Goal: Task Accomplishment & Management: Manage account settings

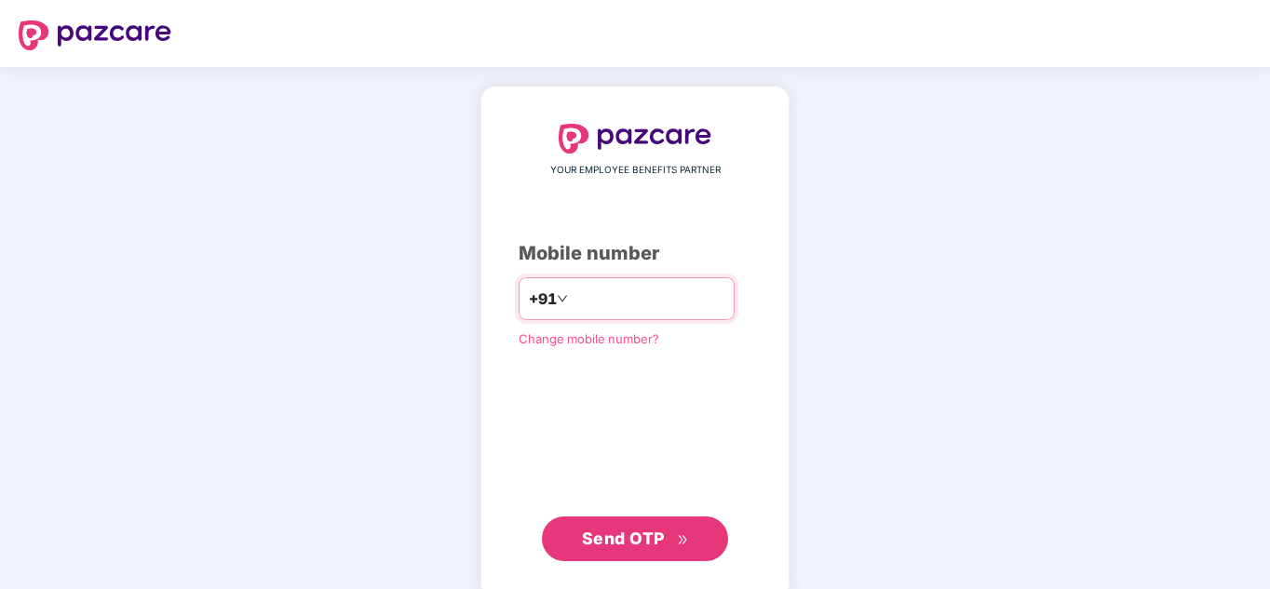
click at [608, 305] on input "number" at bounding box center [647, 299] width 153 height 30
type input "**********"
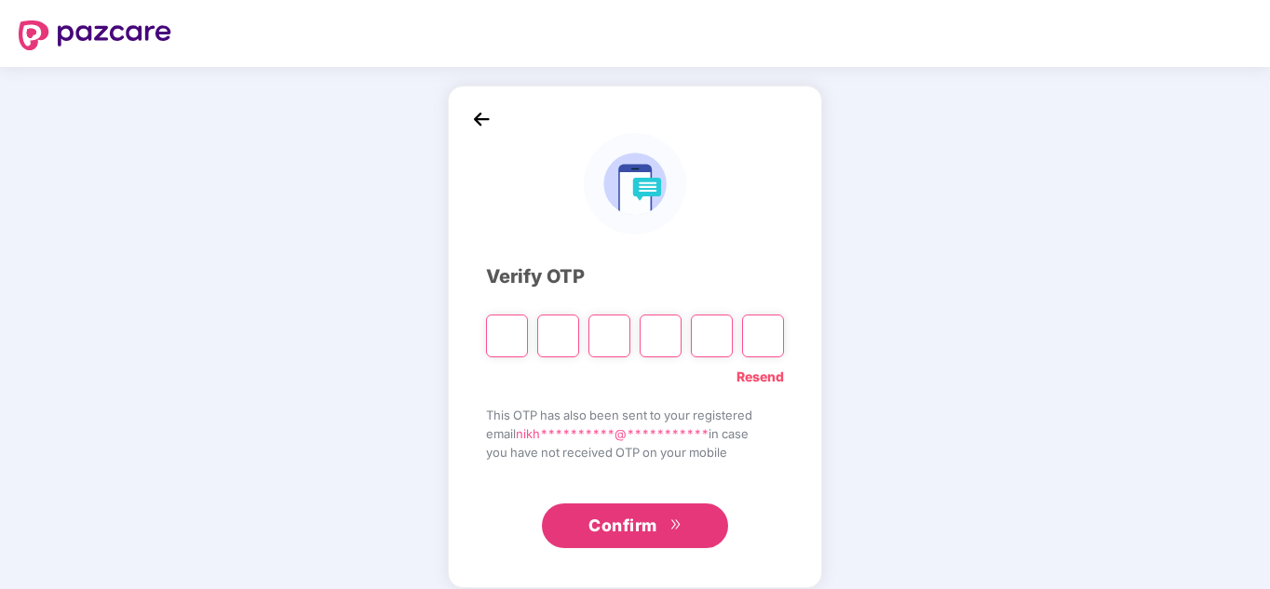
type input "*"
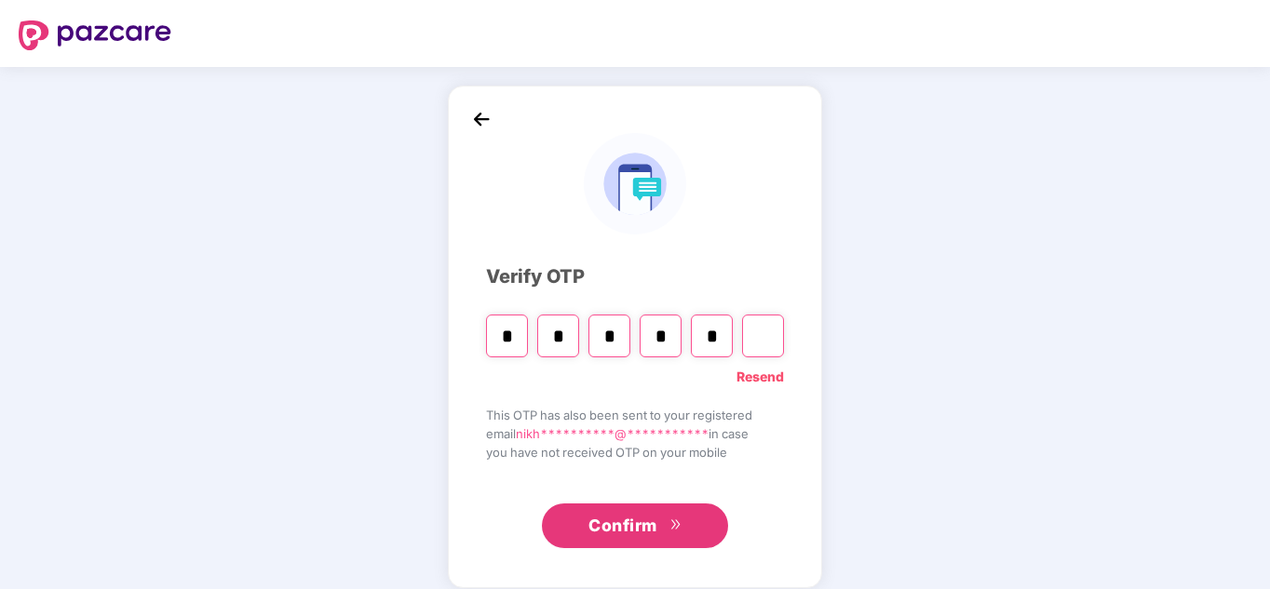
type input "*"
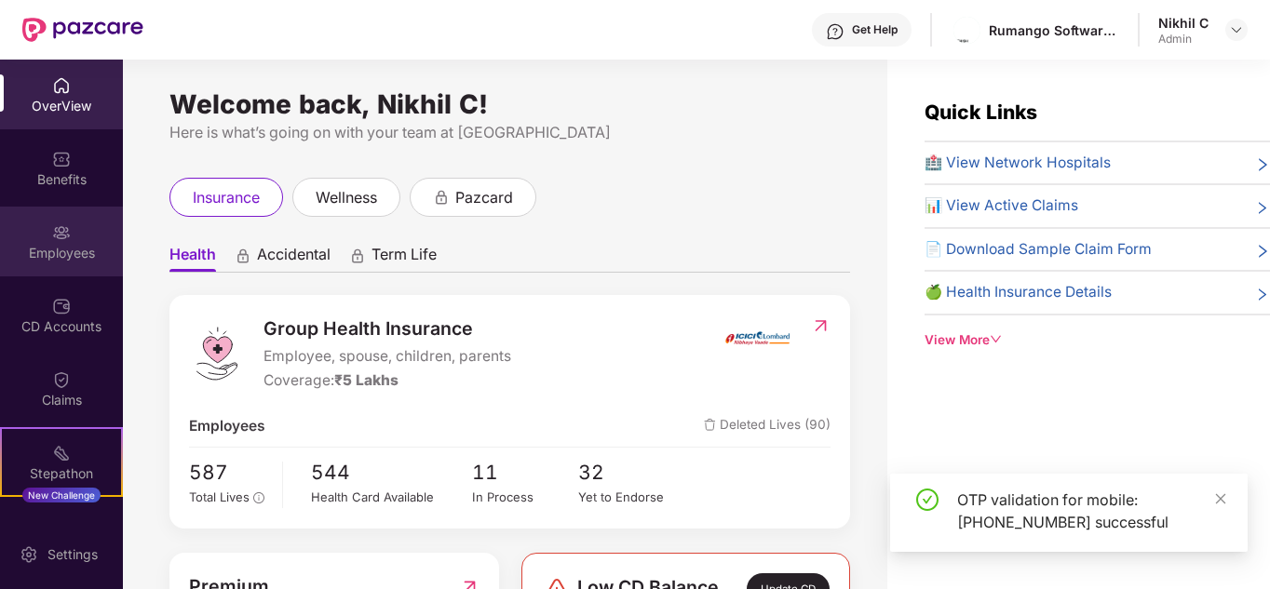
click at [40, 233] on div "Employees" at bounding box center [61, 242] width 123 height 70
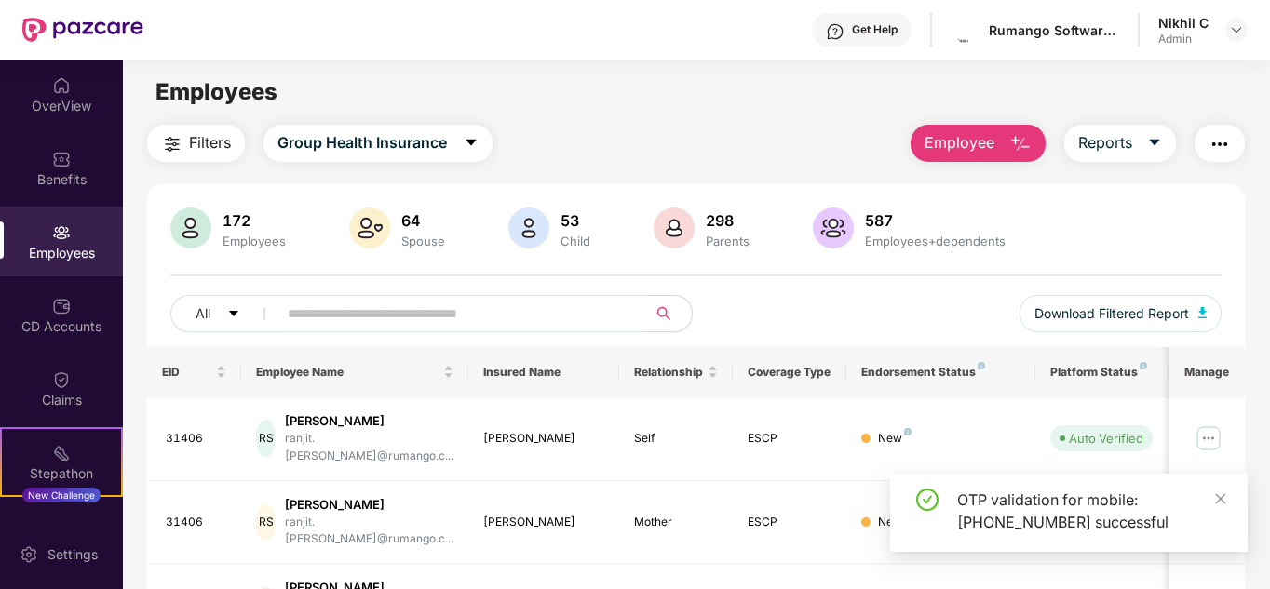
click at [457, 316] on input "text" at bounding box center [455, 314] width 334 height 28
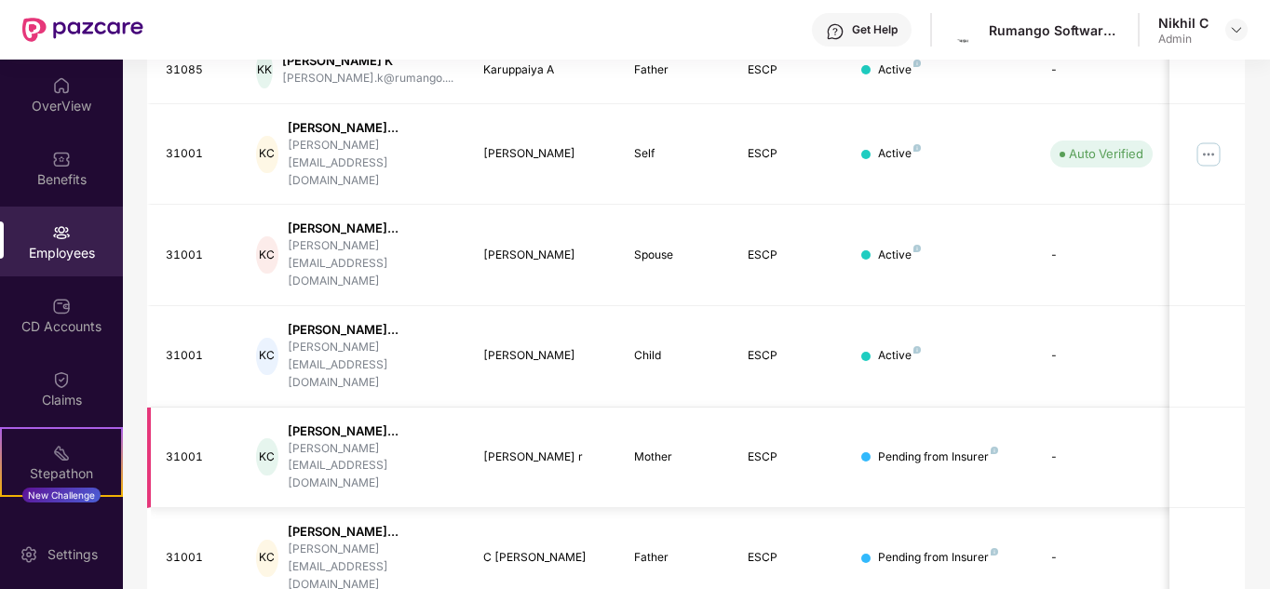
scroll to position [613, 0]
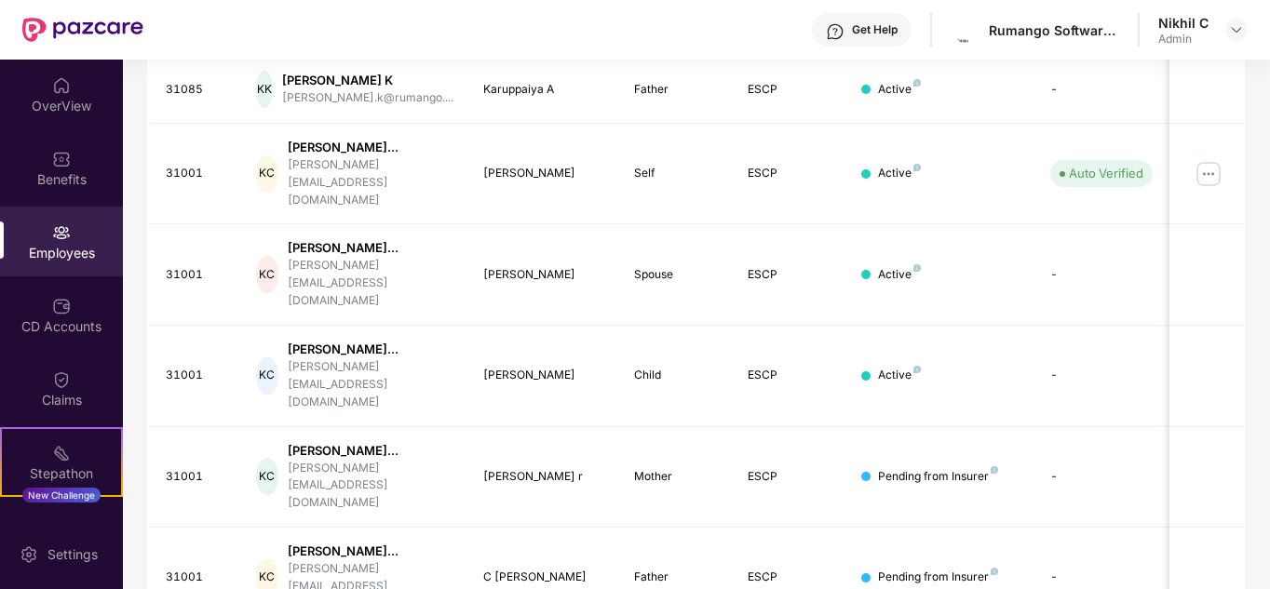
type input "**********"
click at [1212, 167] on img at bounding box center [1208, 174] width 30 height 30
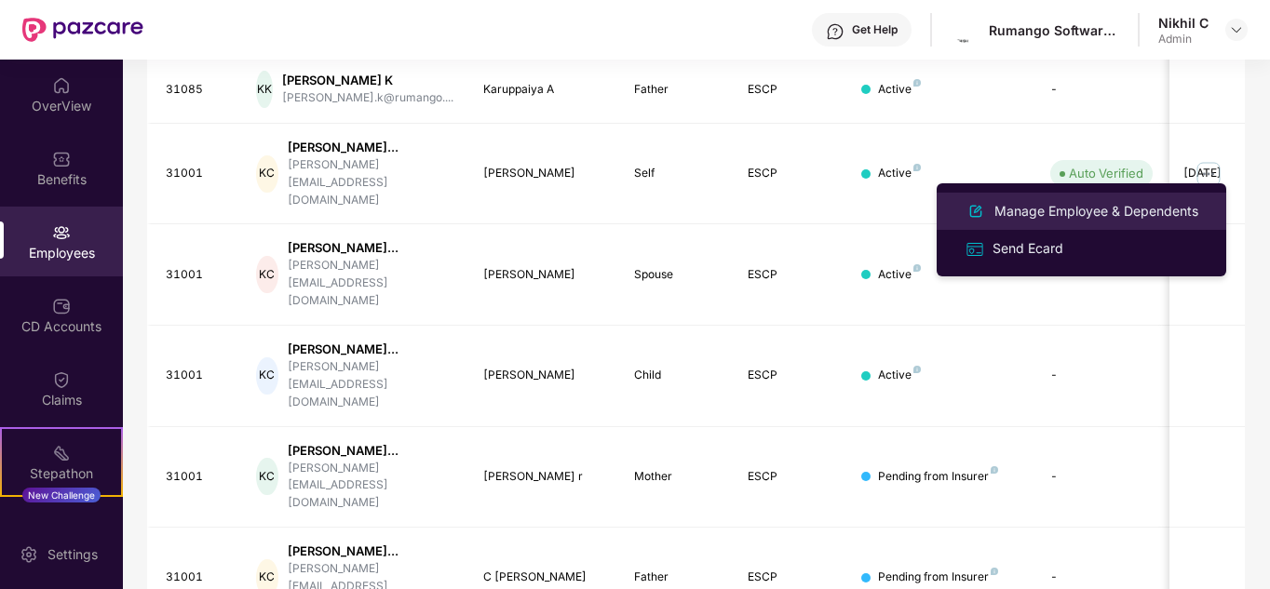
click at [1135, 207] on div "Manage Employee & Dependents" at bounding box center [1095, 211] width 211 height 20
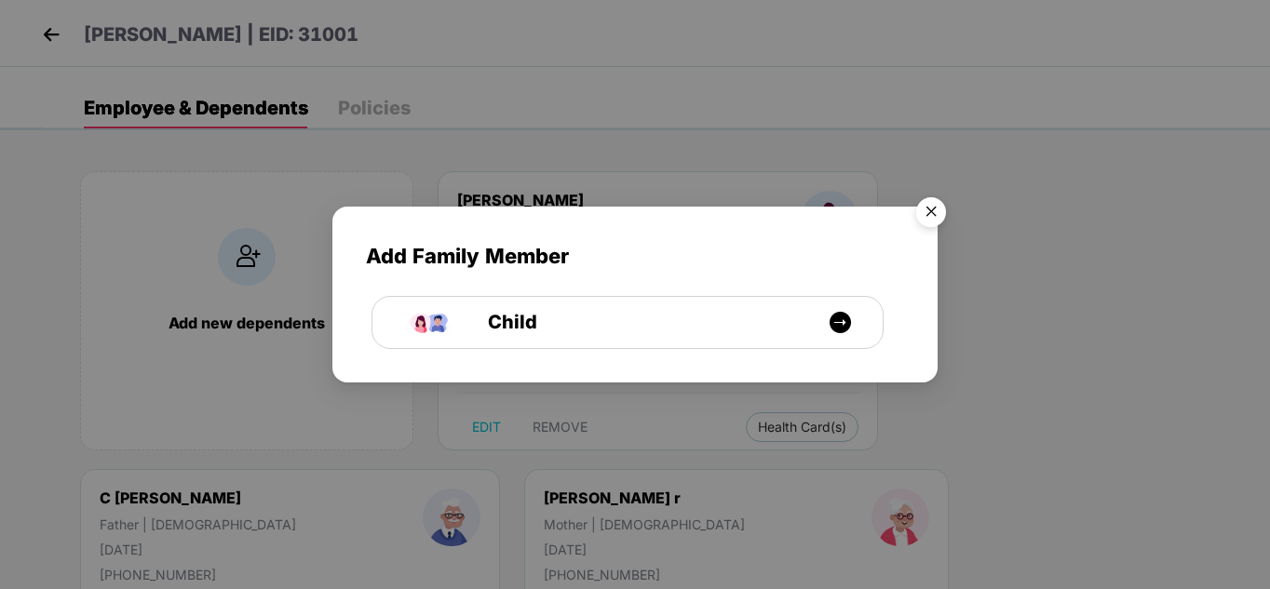
click at [928, 210] on img "Close" at bounding box center [931, 215] width 52 height 52
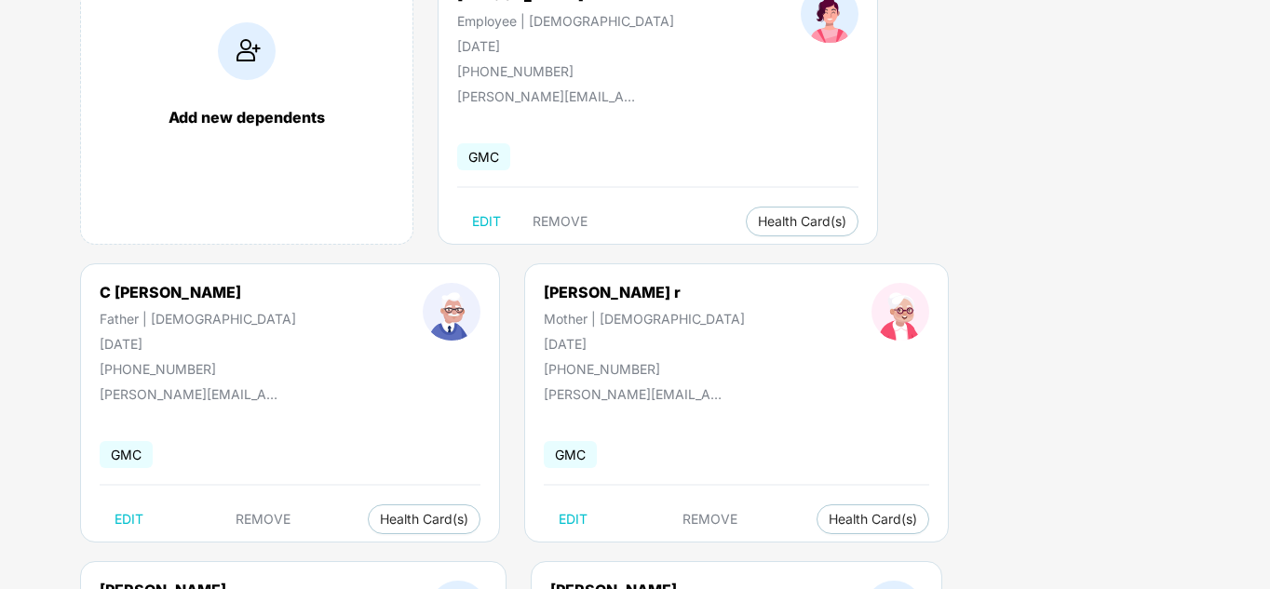
scroll to position [0, 0]
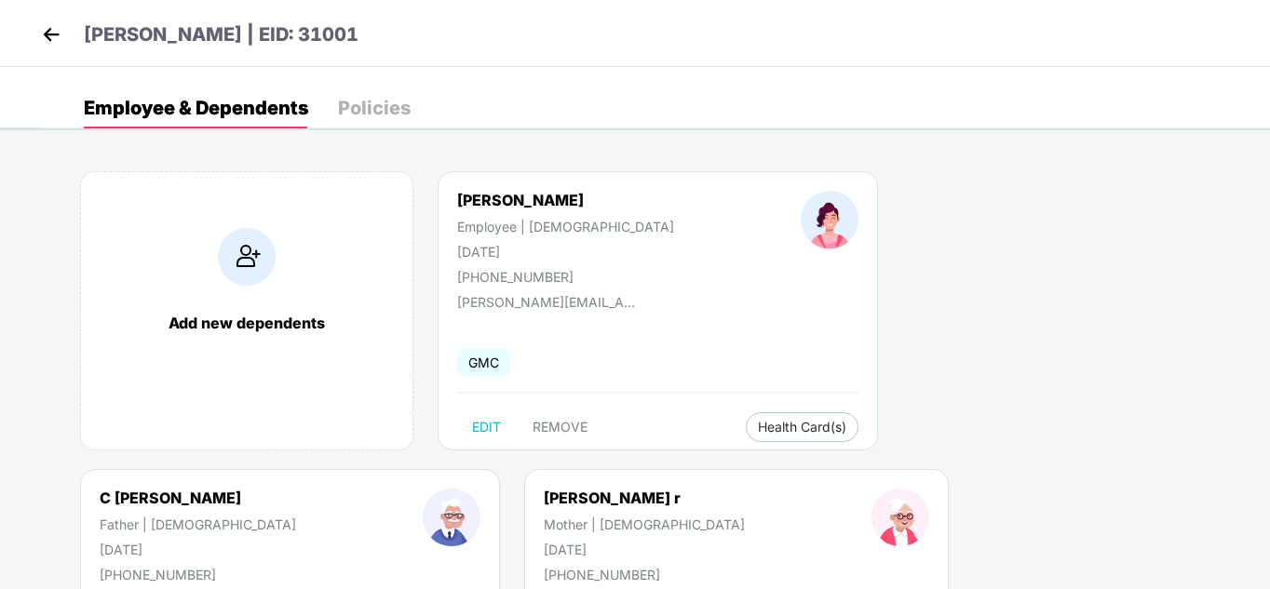
click at [50, 29] on img at bounding box center [51, 34] width 28 height 28
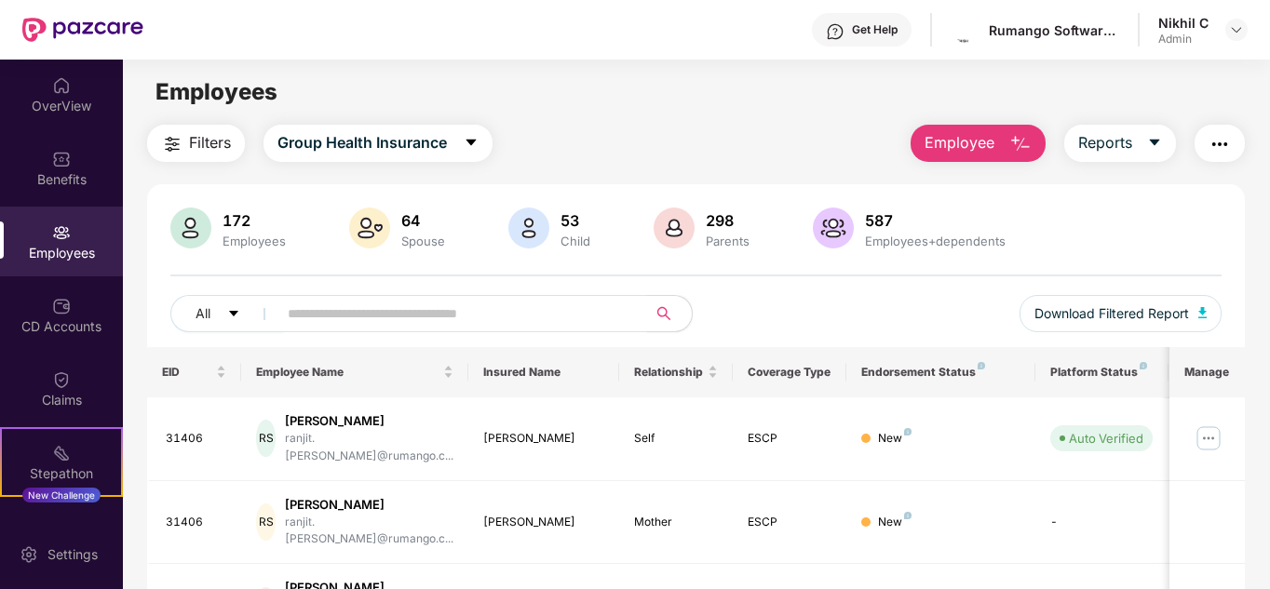
click at [351, 310] on input "text" at bounding box center [455, 314] width 334 height 28
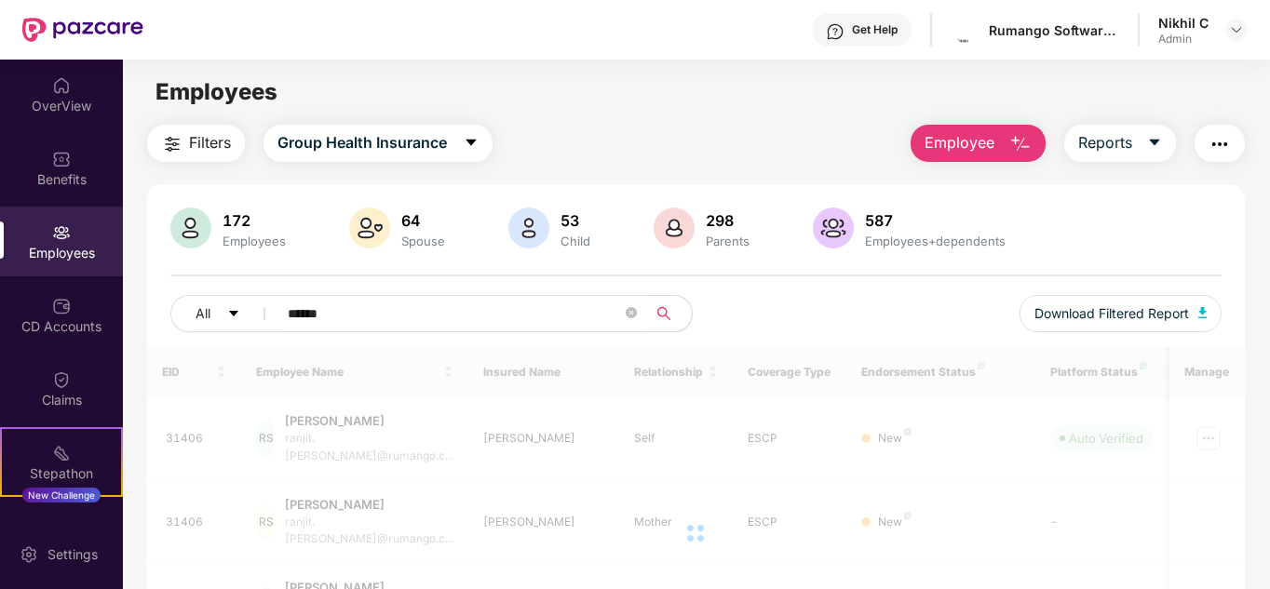
type input "******"
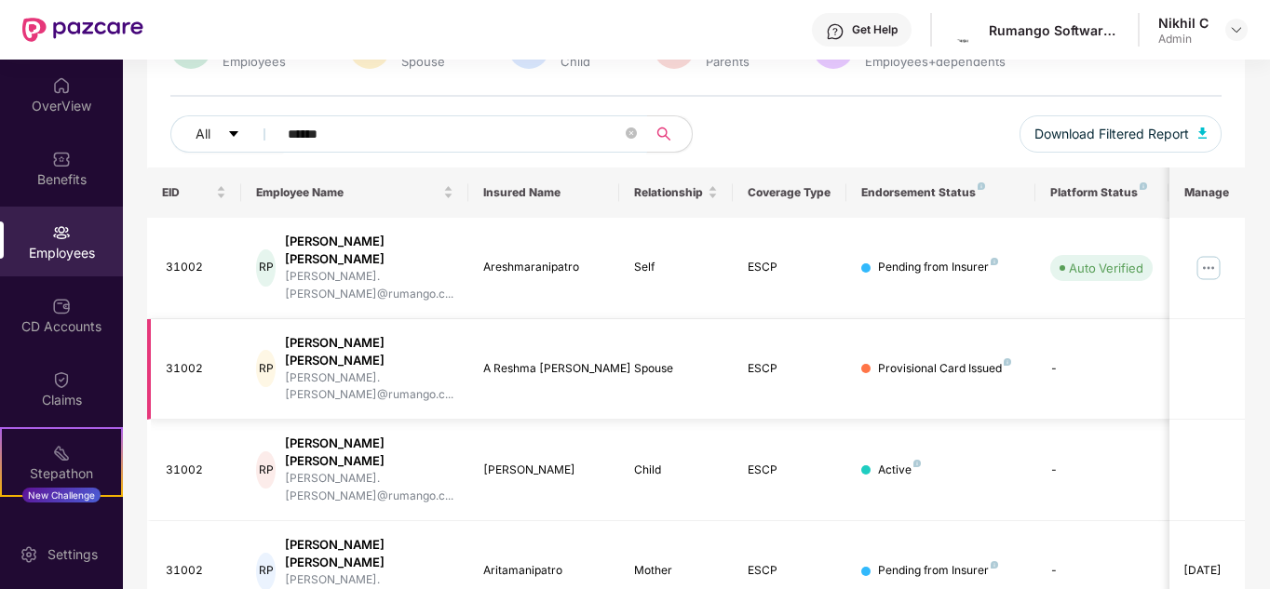
scroll to position [215, 0]
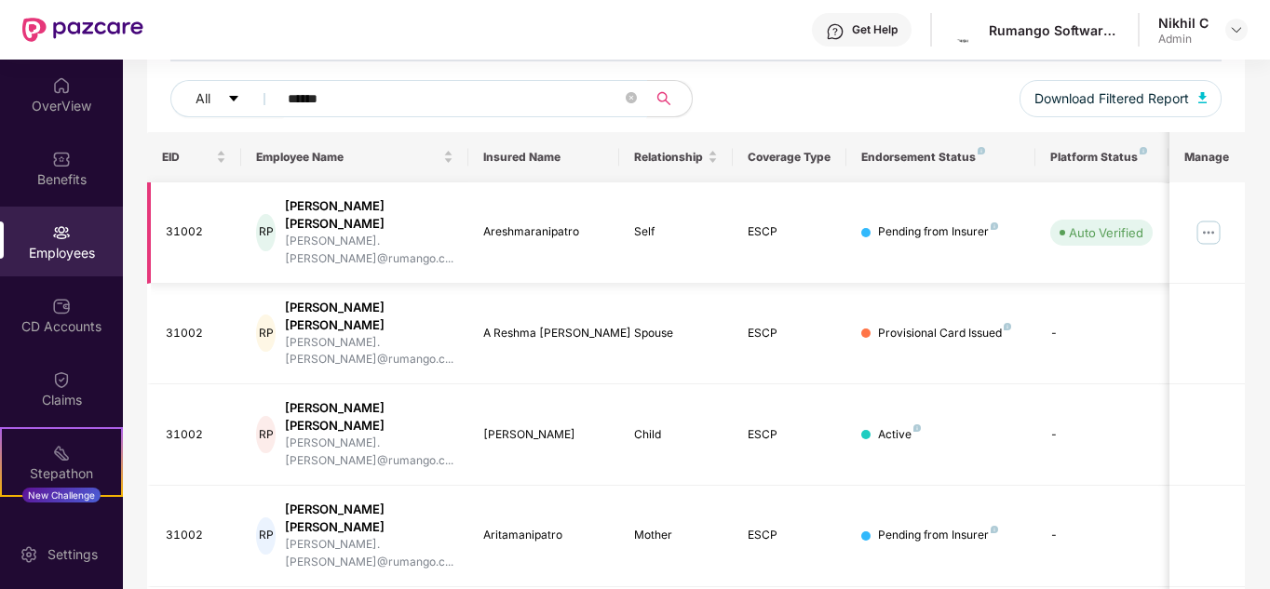
click at [1214, 218] on img at bounding box center [1208, 233] width 30 height 30
click at [1209, 222] on img at bounding box center [1208, 233] width 30 height 30
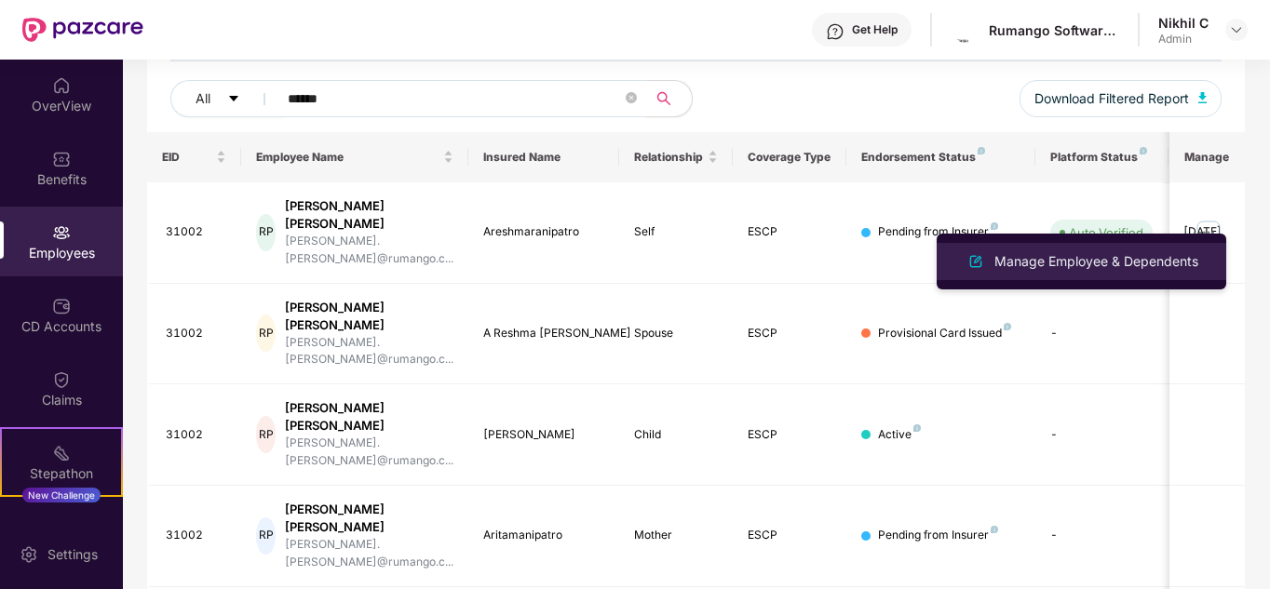
click at [1136, 260] on div "Manage Employee & Dependents" at bounding box center [1095, 261] width 211 height 20
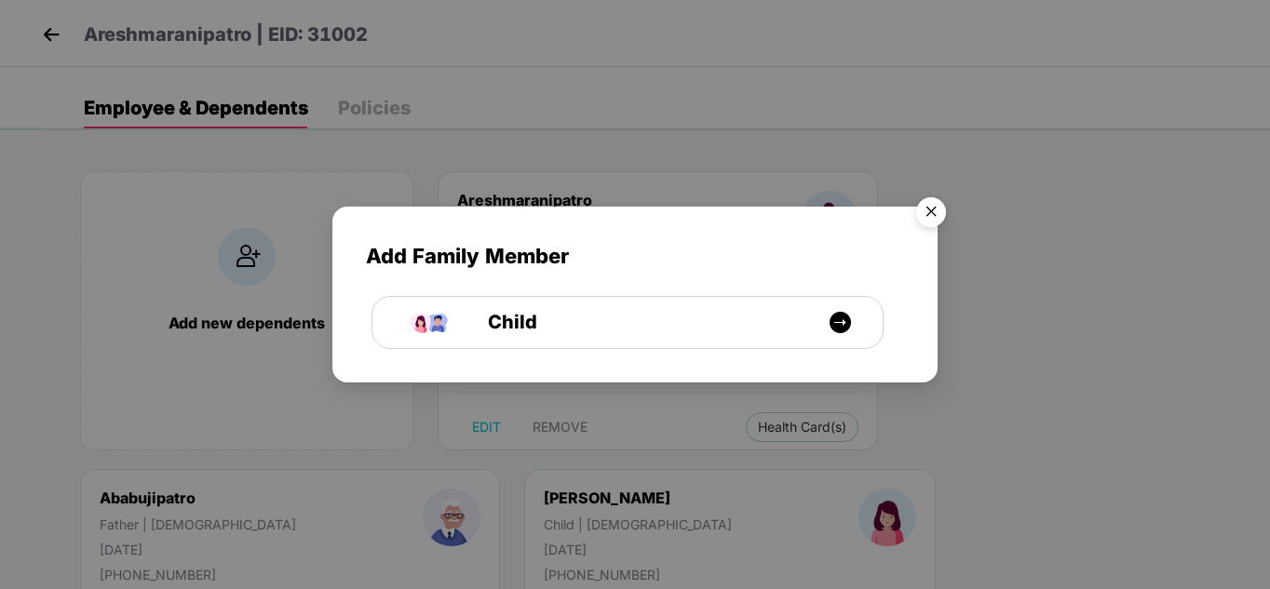
click at [932, 206] on img "Close" at bounding box center [931, 215] width 52 height 52
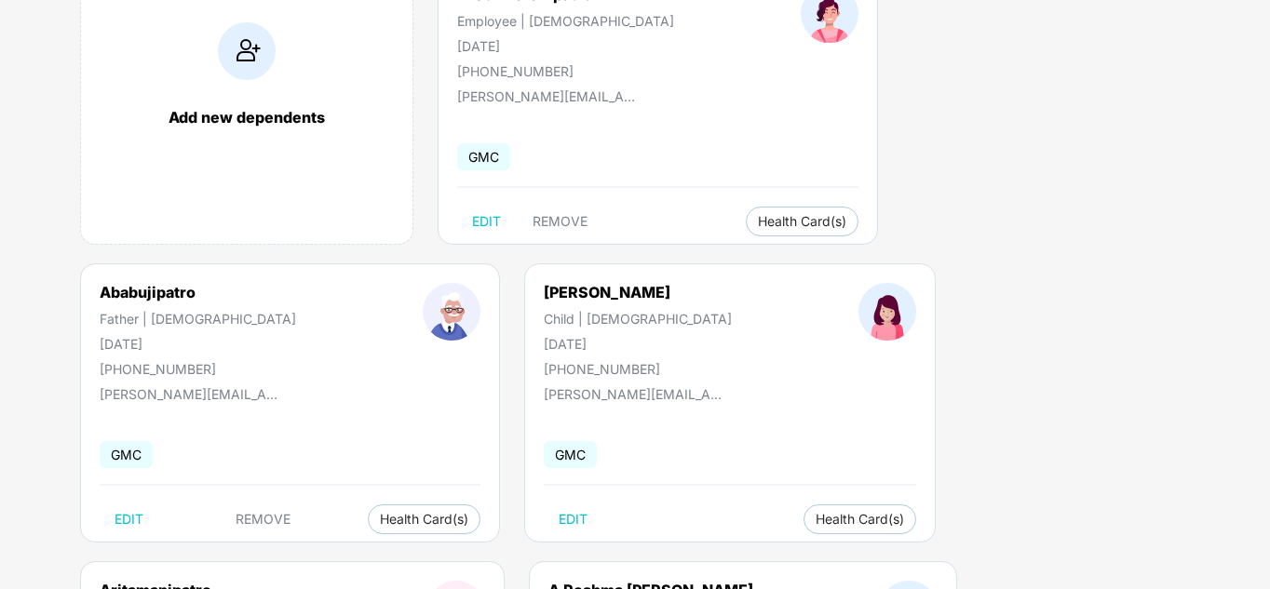
scroll to position [0, 0]
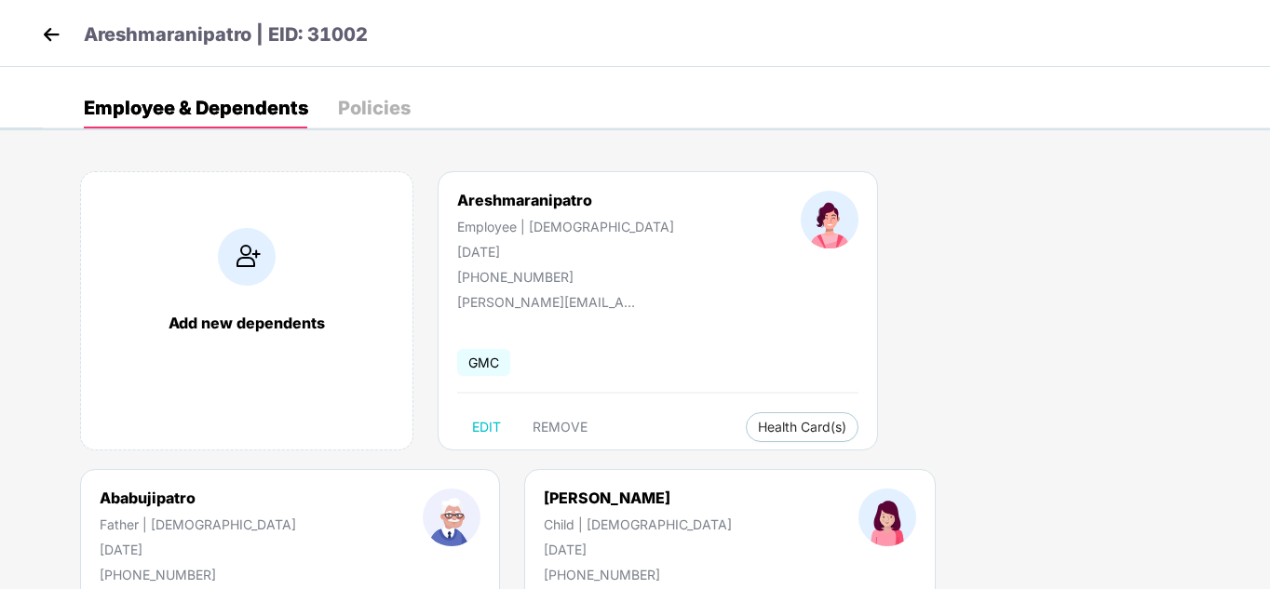
click at [51, 34] on img at bounding box center [51, 34] width 28 height 28
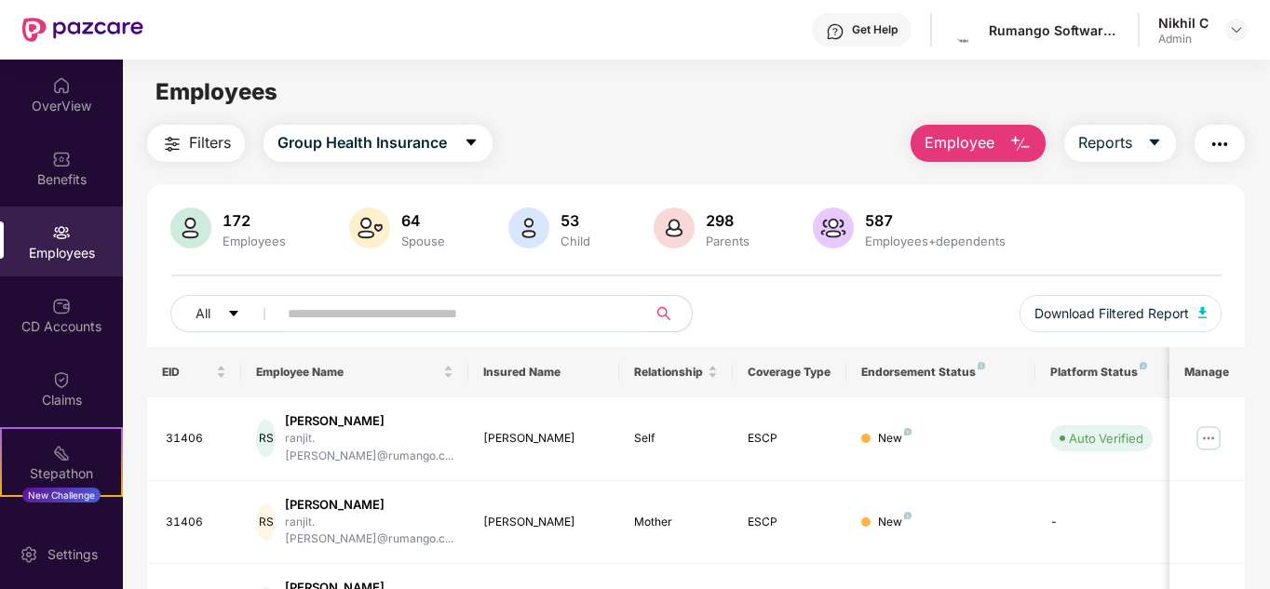
click at [439, 316] on input "text" at bounding box center [455, 314] width 334 height 28
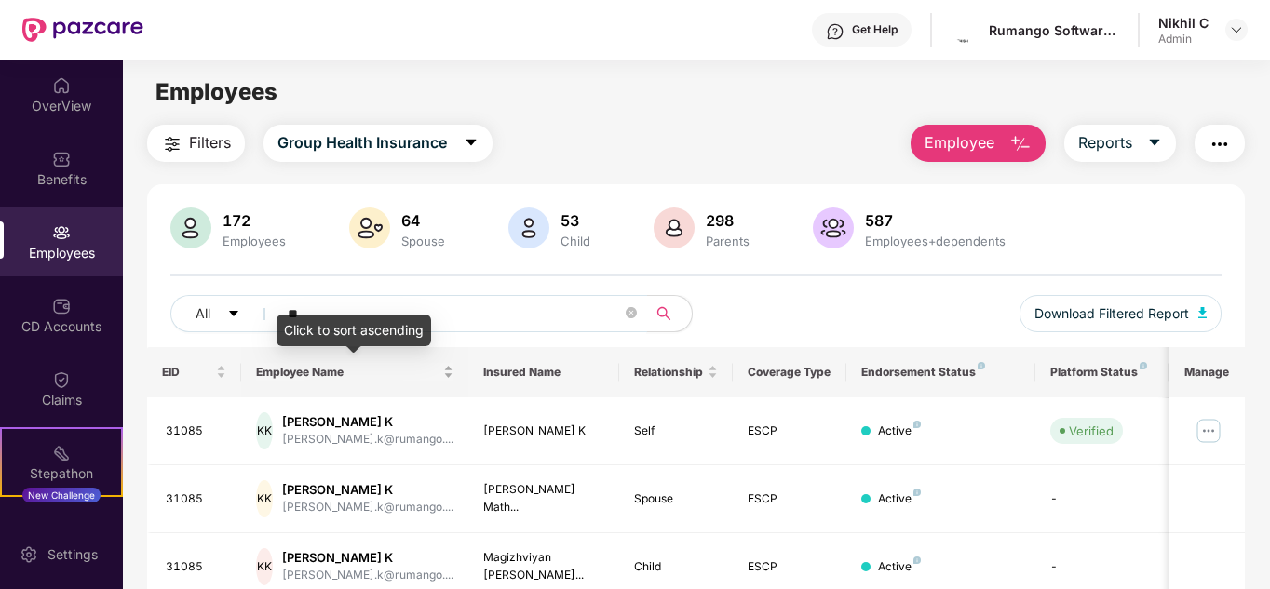
type input "*"
type input "******"
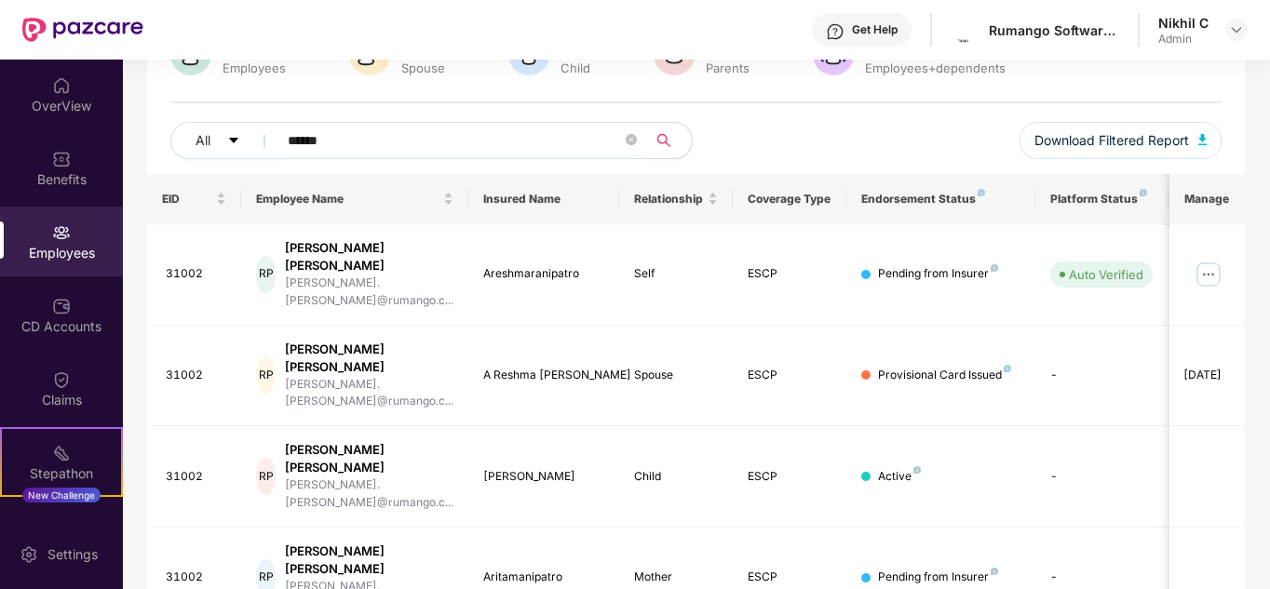
scroll to position [215, 0]
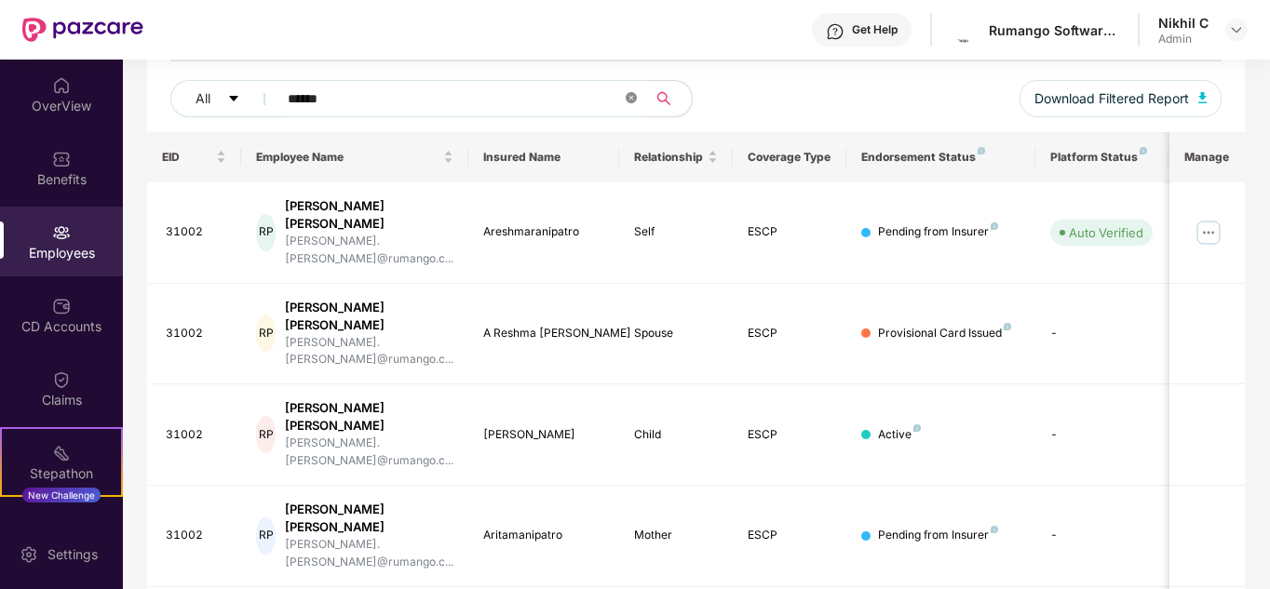
click at [629, 98] on icon "close-circle" at bounding box center [630, 97] width 11 height 11
